Goal: Transaction & Acquisition: Purchase product/service

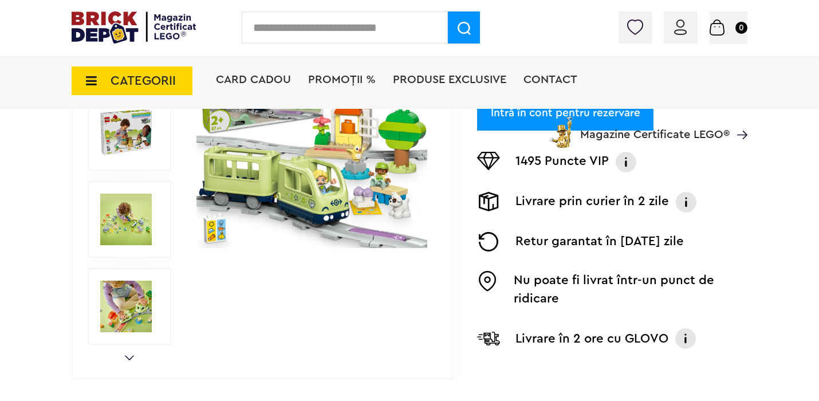
scroll to position [311, 0]
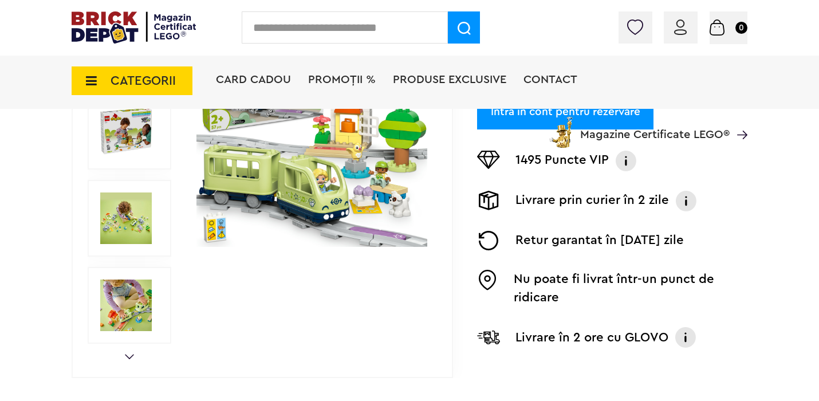
click at [126, 227] on img at bounding box center [126, 218] width 52 height 52
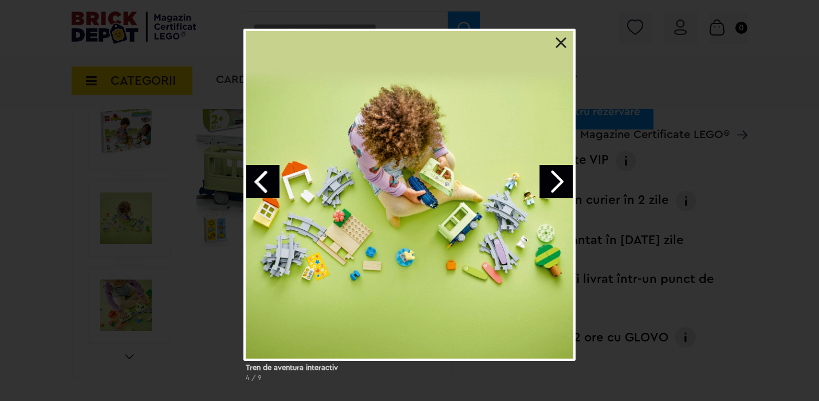
click at [554, 184] on link "Next image" at bounding box center [555, 181] width 33 height 33
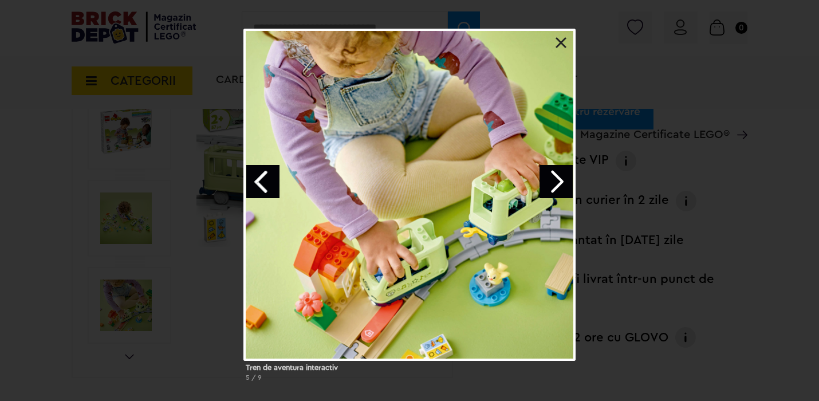
click at [563, 187] on link "Next image" at bounding box center [555, 181] width 33 height 33
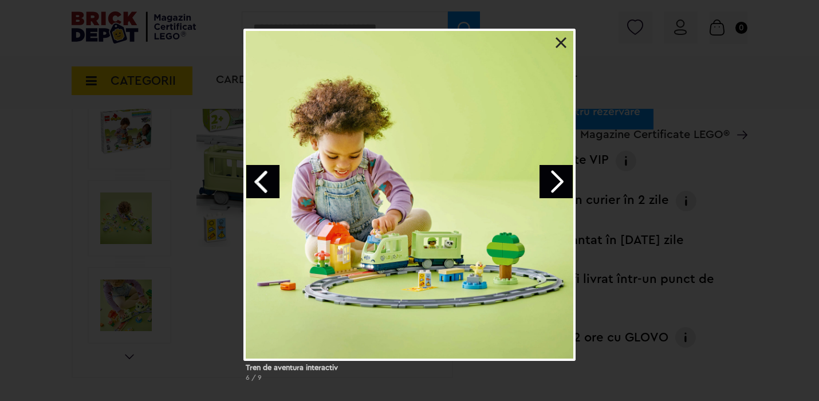
click at [562, 187] on link "Next image" at bounding box center [555, 181] width 33 height 33
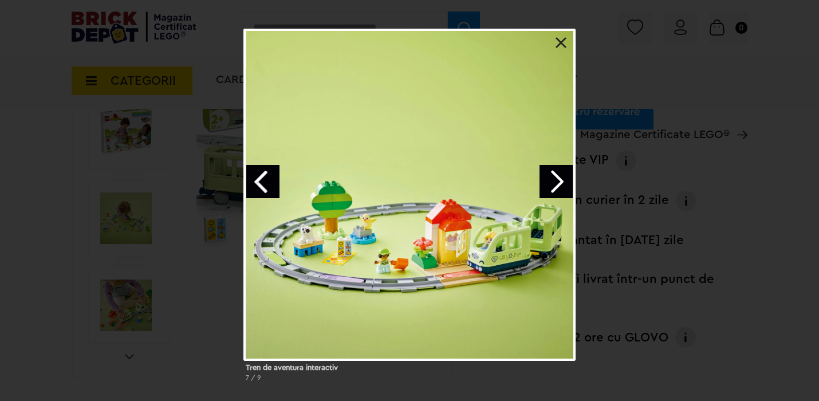
click at [562, 187] on link "Next image" at bounding box center [555, 181] width 33 height 33
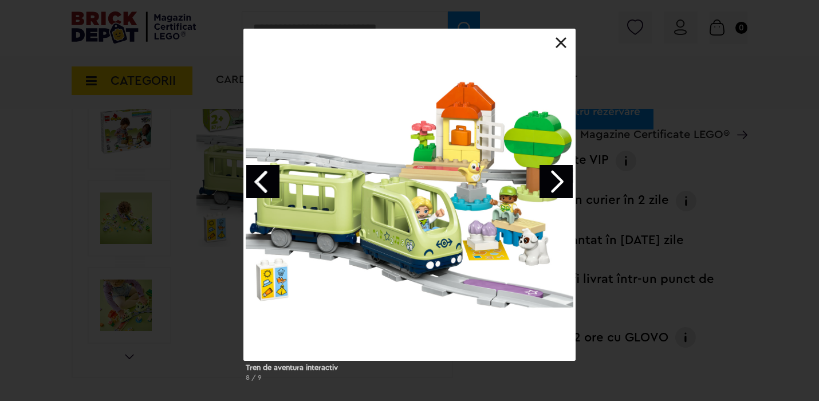
click at [557, 39] on link at bounding box center [560, 42] width 11 height 11
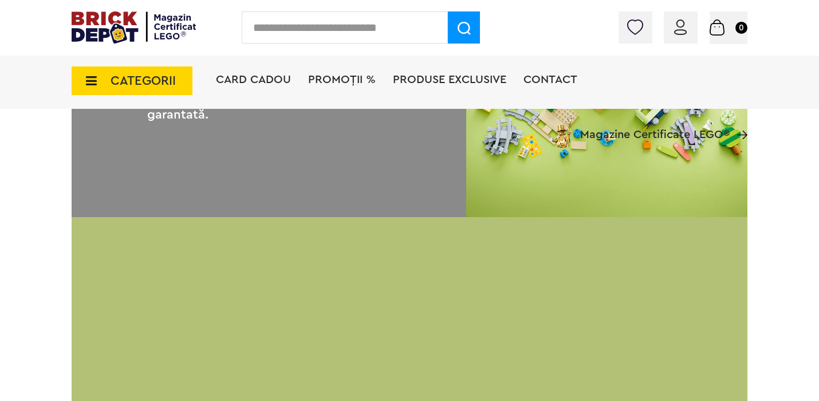
scroll to position [0, 0]
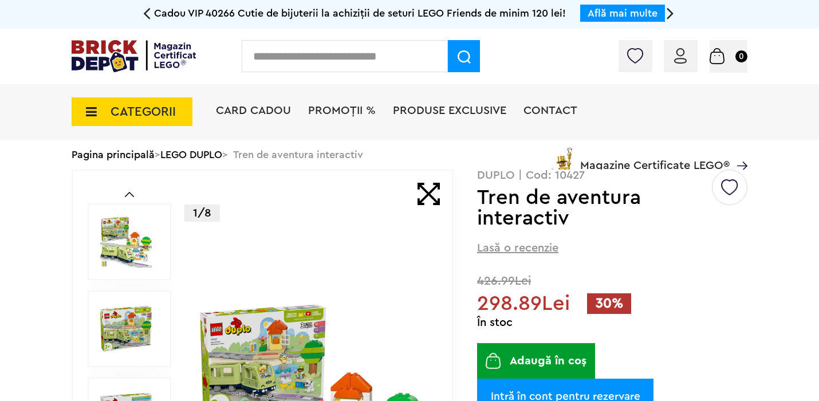
click at [188, 157] on div "CATEGORII Jucării LEGO Card Cadou LEGO Animal Crossing Architecture Art Bluey B…" at bounding box center [410, 131] width 676 height 94
click at [196, 156] on div "CATEGORII Jucării LEGO Card Cadou LEGO Animal Crossing Architecture Art Bluey B…" at bounding box center [410, 131] width 676 height 94
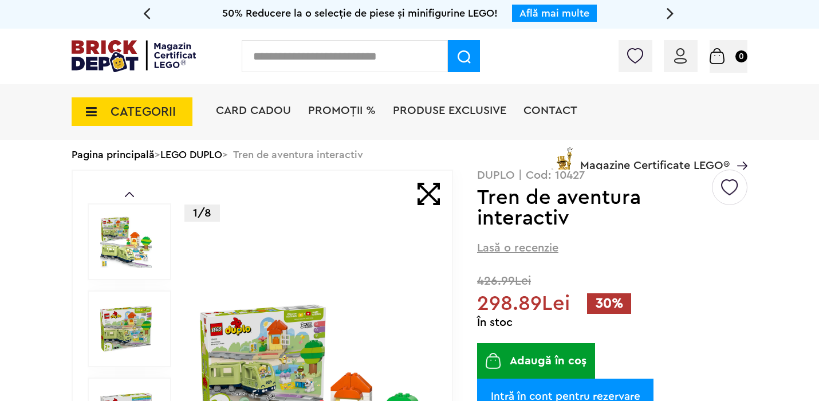
click at [227, 157] on div "Card Cadou PROMOȚII % Produse exclusive Contact Magazine Certificate LEGO®" at bounding box center [481, 131] width 531 height 94
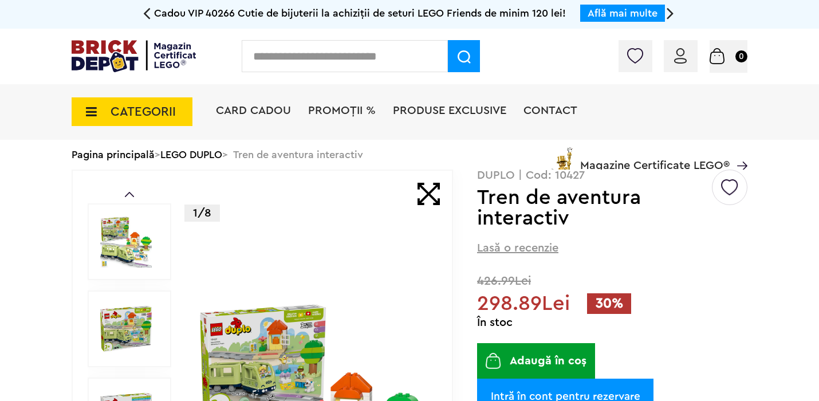
click at [133, 54] on img at bounding box center [134, 56] width 124 height 32
